Goal: Information Seeking & Learning: Learn about a topic

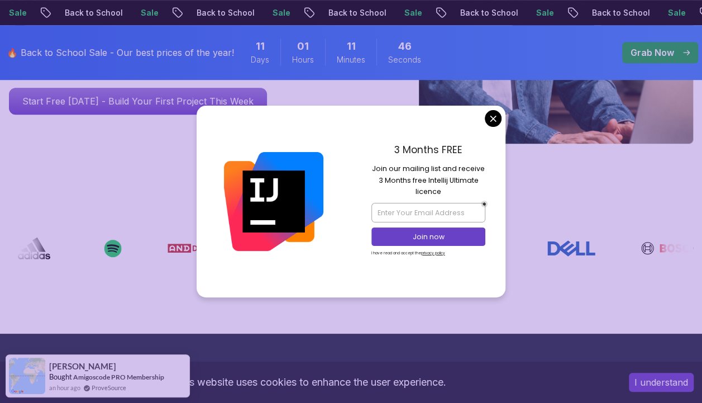
scroll to position [337, 0]
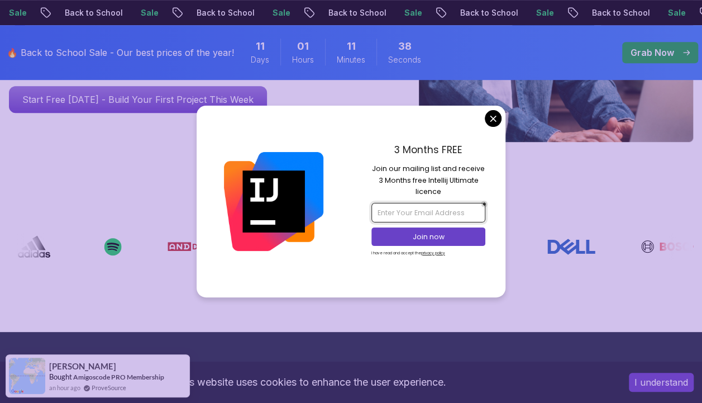
click at [440, 213] on input "email" at bounding box center [428, 212] width 114 height 19
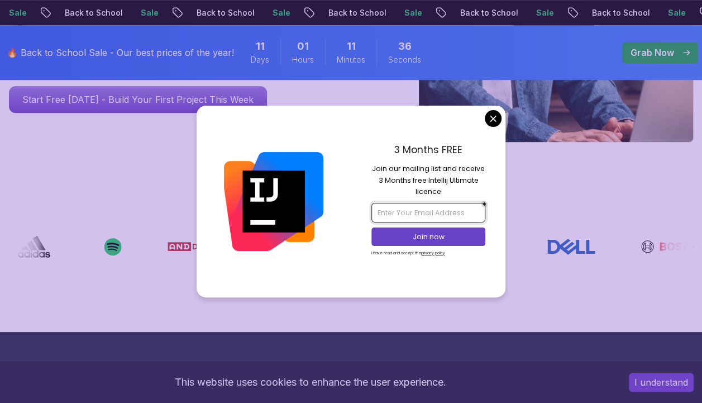
type input "[EMAIL_ADDRESS][DOMAIN_NAME]"
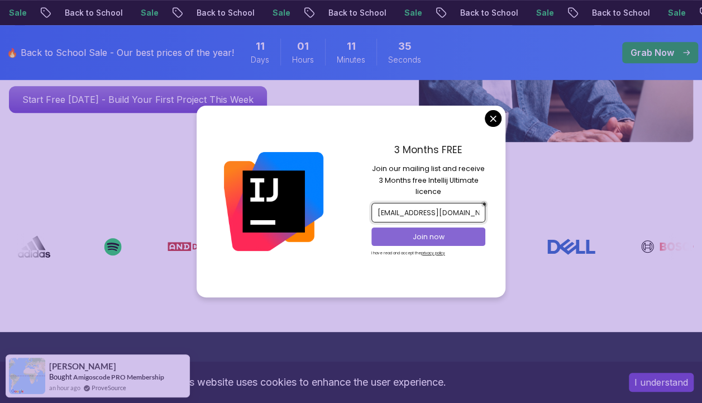
click at [441, 234] on p "Join now" at bounding box center [428, 237] width 93 height 10
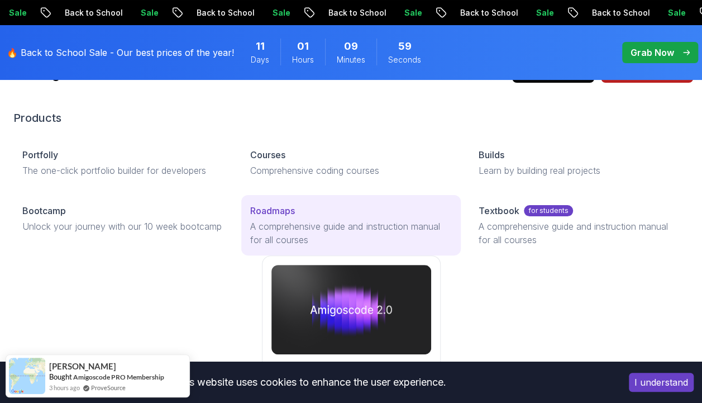
scroll to position [17, 0]
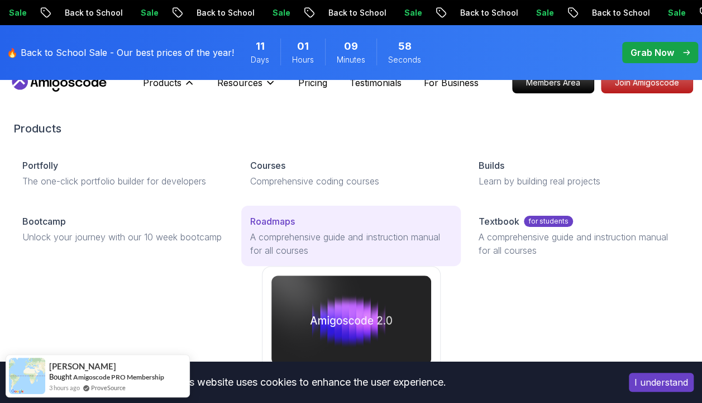
click at [299, 243] on p "A comprehensive guide and instruction manual for all courses" at bounding box center [350, 243] width 201 height 27
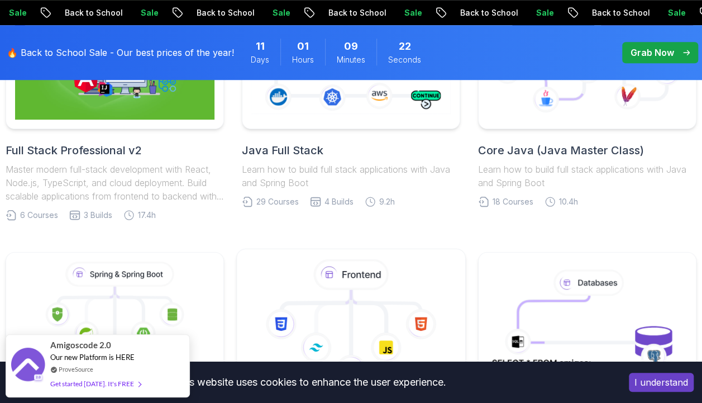
scroll to position [306, 0]
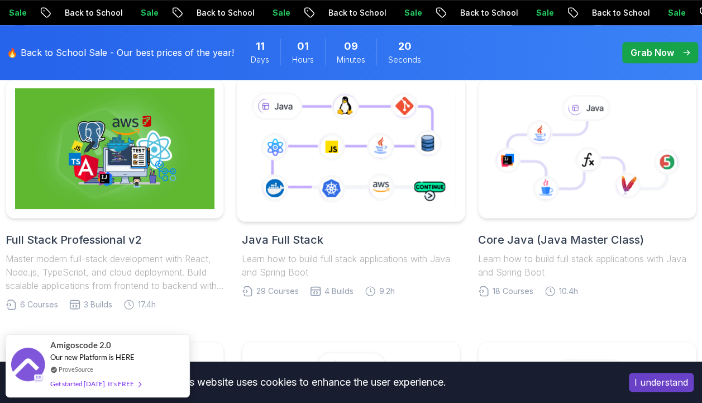
click at [363, 147] on icon at bounding box center [351, 148] width 214 height 119
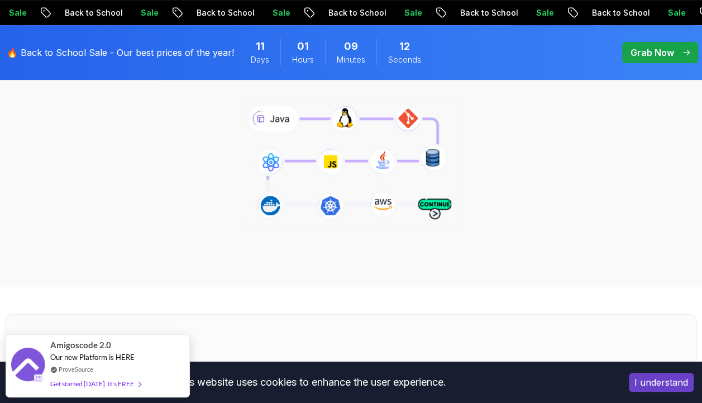
scroll to position [161, 0]
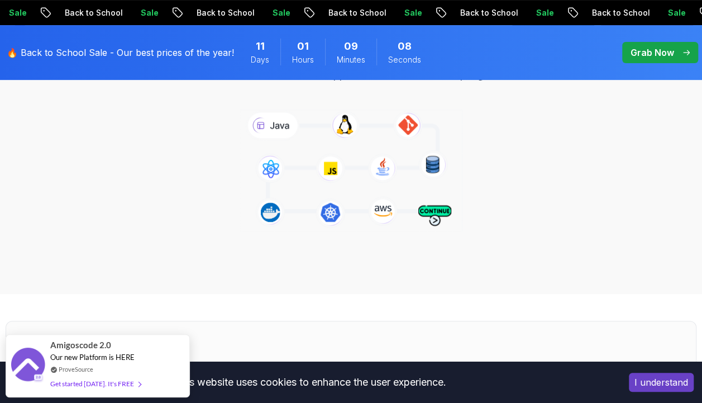
click at [432, 220] on icon at bounding box center [350, 170] width 227 height 126
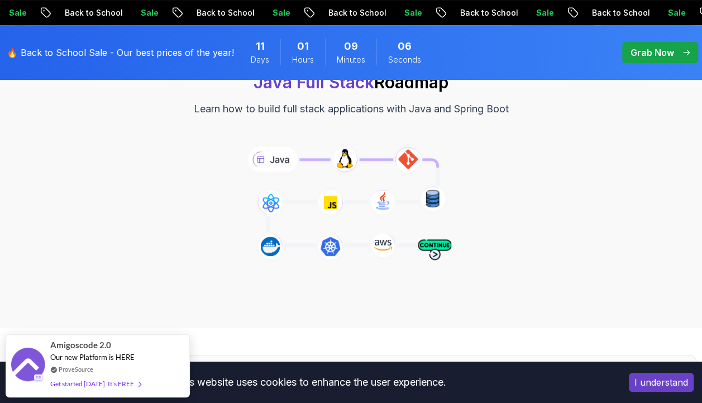
scroll to position [127, 0]
click at [343, 156] on icon at bounding box center [350, 205] width 227 height 126
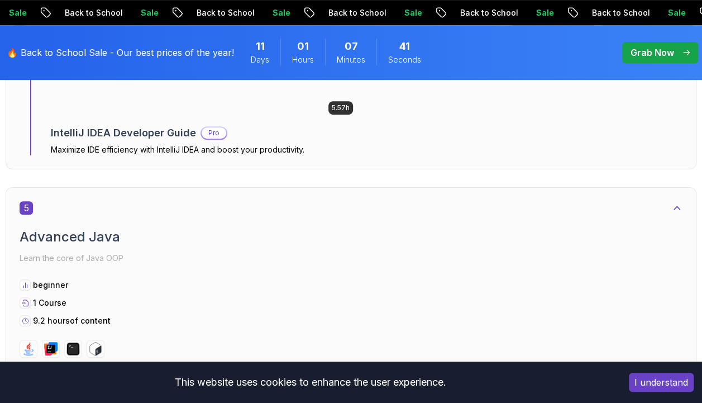
scroll to position [2253, 0]
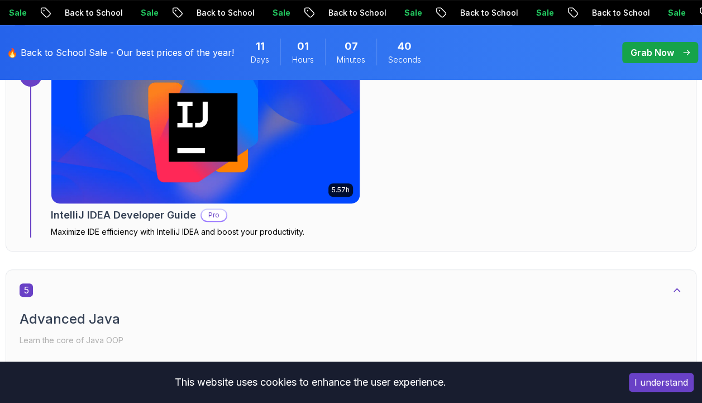
click at [167, 184] on img at bounding box center [205, 133] width 323 height 145
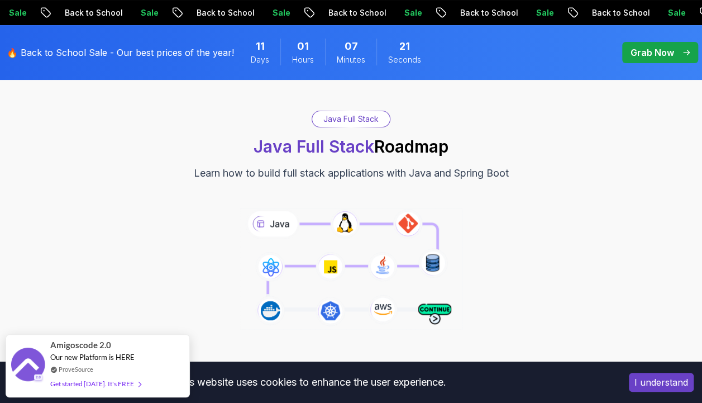
scroll to position [63, 0]
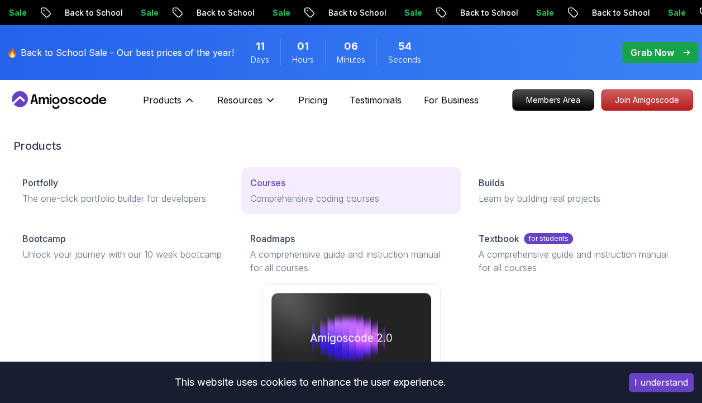
click at [277, 183] on p "Courses" at bounding box center [267, 182] width 35 height 13
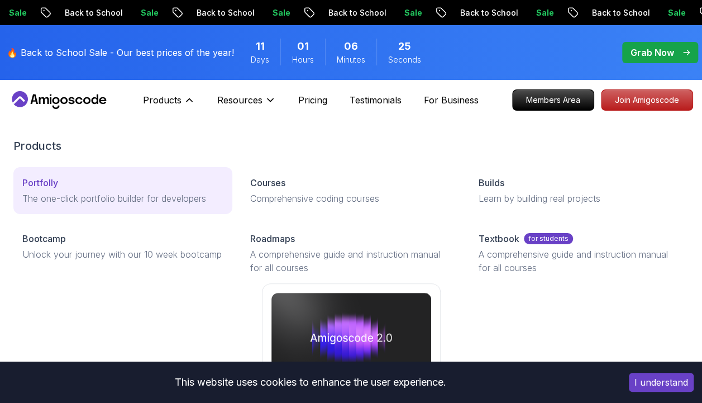
click at [75, 187] on div "Portfolly" at bounding box center [122, 182] width 201 height 13
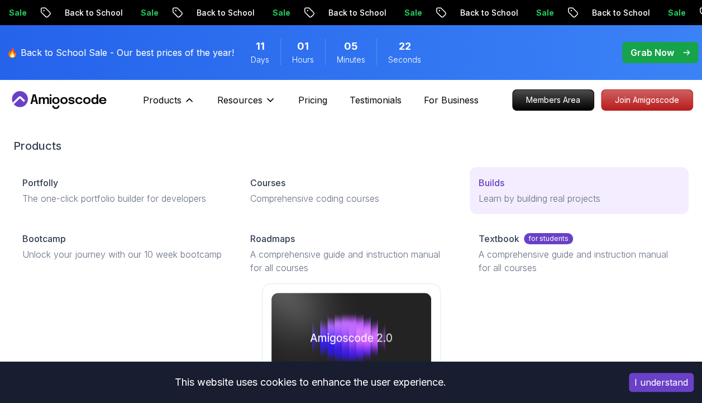
click at [523, 199] on p "Learn by building real projects" at bounding box center [578, 197] width 201 height 13
click at [501, 195] on p "Learn by building real projects" at bounding box center [578, 197] width 201 height 13
click at [483, 183] on p "Builds" at bounding box center [491, 182] width 26 height 13
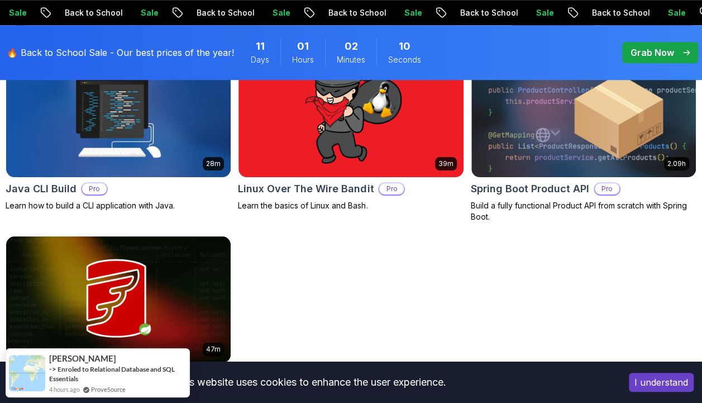
scroll to position [428, 0]
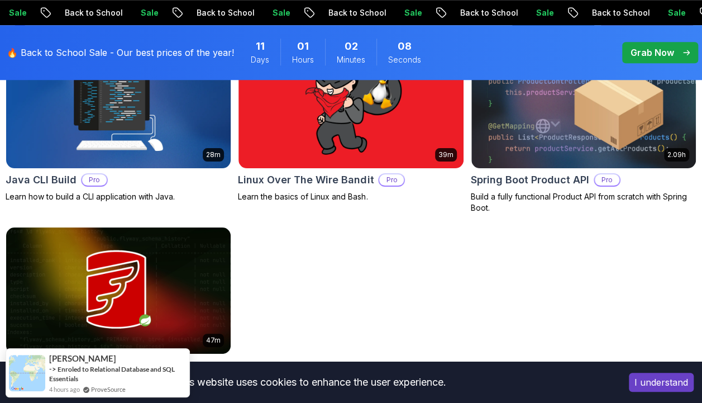
click at [130, 132] on img at bounding box center [119, 105] width 236 height 132
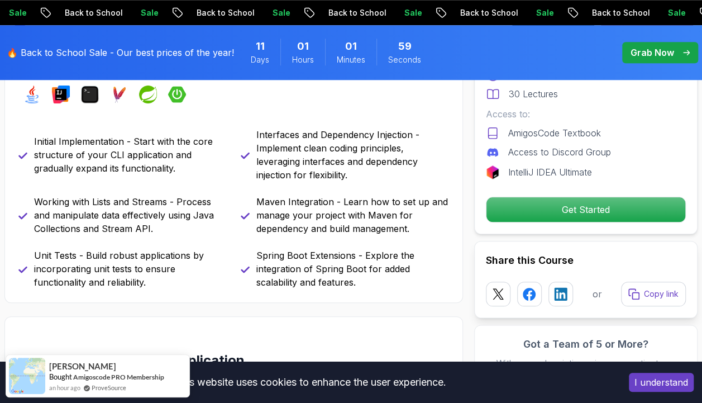
scroll to position [473, 0]
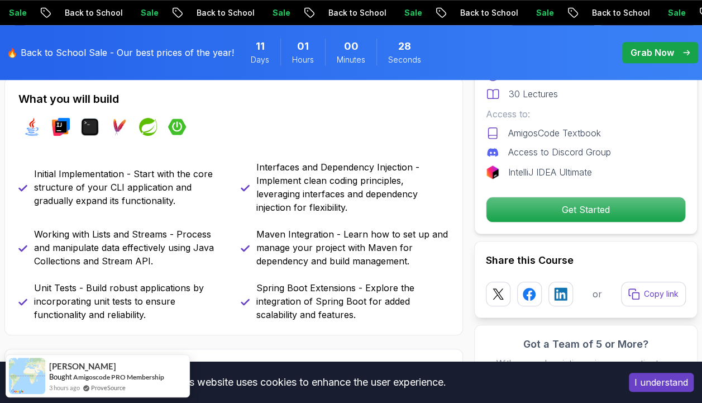
scroll to position [429, 0]
